Goal: Task Accomplishment & Management: Complete application form

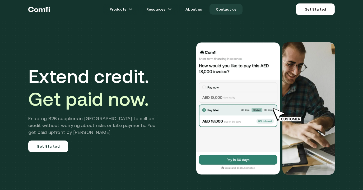
click at [222, 7] on link "Contact us" at bounding box center [225, 9] width 33 height 11
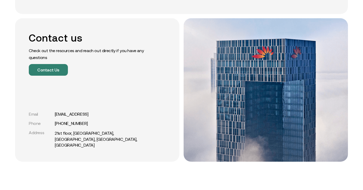
scroll to position [89, 0]
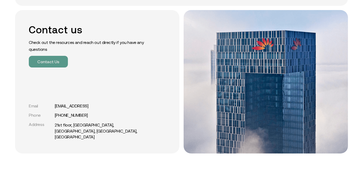
click at [52, 58] on button "Contact Us" at bounding box center [48, 62] width 39 height 12
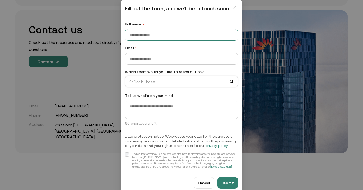
click at [172, 39] on input "Full name •" at bounding box center [181, 34] width 112 height 11
type input "**********"
click at [173, 86] on input "Which team would you like to reach out to? •" at bounding box center [179, 82] width 108 height 8
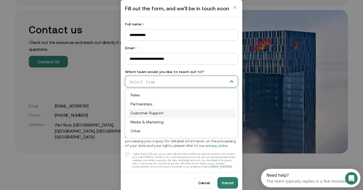
scroll to position [0, 0]
click at [165, 106] on div "Partnerships" at bounding box center [181, 104] width 102 height 6
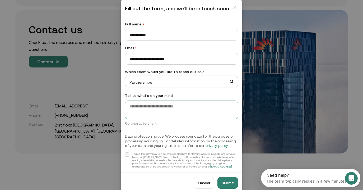
click at [165, 108] on textarea at bounding box center [181, 109] width 112 height 18
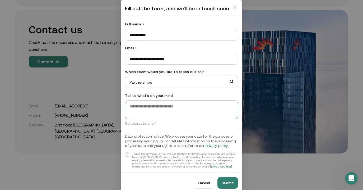
scroll to position [3, 0]
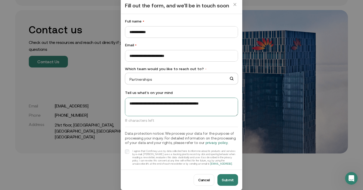
type textarea "**********"
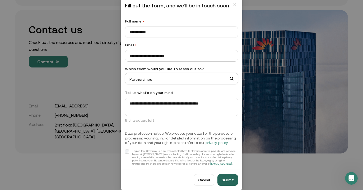
click at [226, 179] on button "Submit" at bounding box center [227, 180] width 21 height 12
click at [229, 179] on button "Submit" at bounding box center [227, 180] width 21 height 12
click at [227, 175] on button "Submit" at bounding box center [227, 180] width 21 height 12
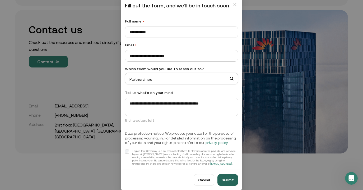
click at [227, 175] on button "Submit" at bounding box center [227, 180] width 21 height 12
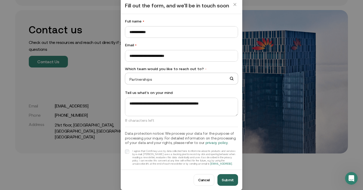
click at [227, 175] on button "Submit" at bounding box center [227, 180] width 21 height 12
